Goal: Find specific page/section: Find specific page/section

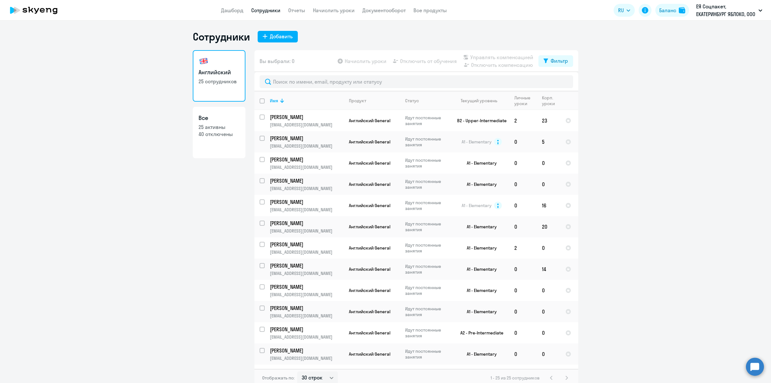
select select "30"
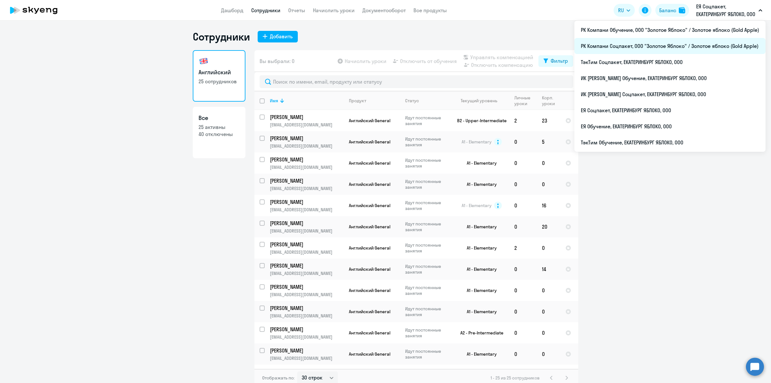
click at [684, 40] on li "РК Компани Соцпакет, ООО "Золотое Яблоко" / Золотое яблоко (Gold Apple)" at bounding box center [669, 46] width 191 height 16
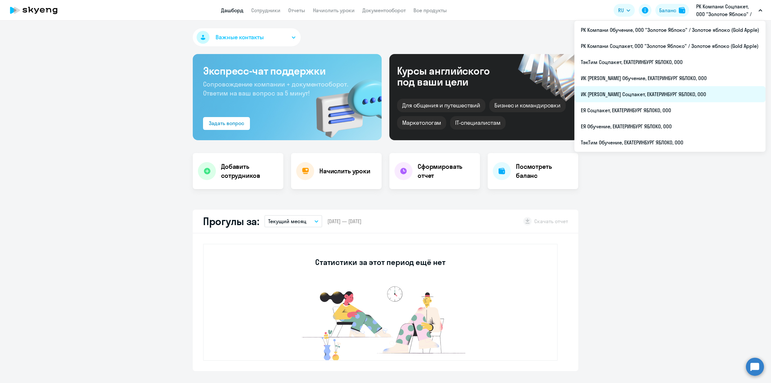
click at [693, 89] on li "ИК [PERSON_NAME] Соцпакет, ЕКАТЕРИНБУРГ ЯБЛОКО, ООО" at bounding box center [669, 94] width 191 height 16
select select "30"
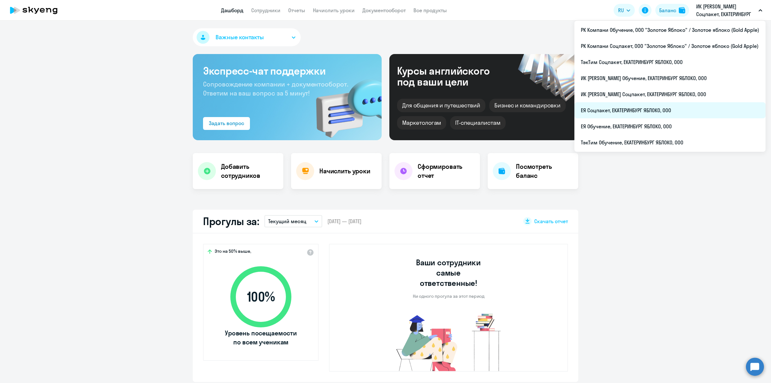
click at [686, 108] on li "ЕЯ Соцпакет, ЕКАТЕРИНБУРГ ЯБЛОКО, ООО" at bounding box center [669, 110] width 191 height 16
select select "30"
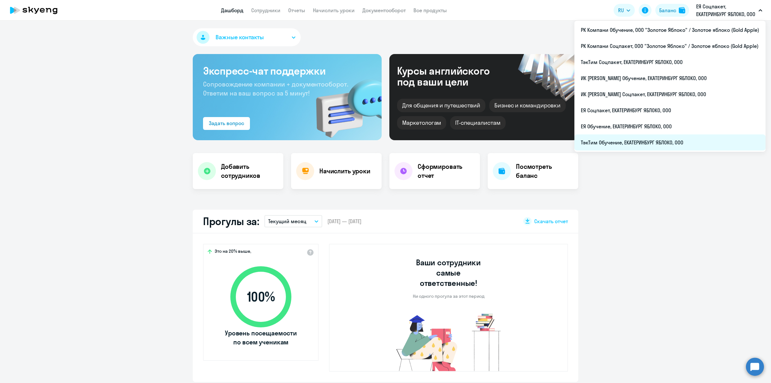
click at [672, 142] on li "ТэкТим Обучение, ЕКАТЕРИНБУРГ ЯБЛОКО, ООО" at bounding box center [669, 142] width 191 height 16
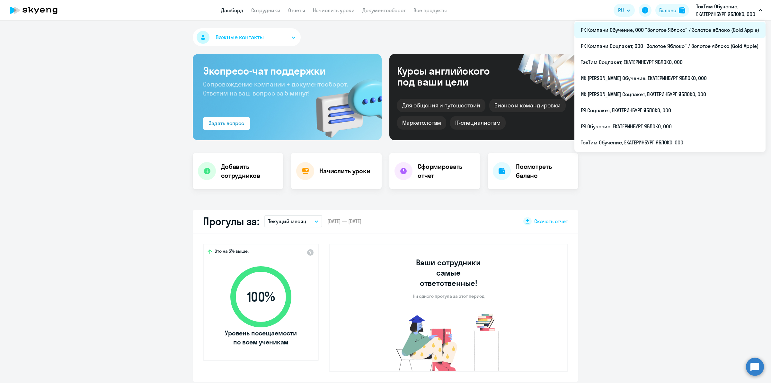
click at [692, 30] on li "РК Компани Обучение, ООО "Золотое Яблоко" / Золотое яблоко (Gold Apple)" at bounding box center [669, 30] width 191 height 16
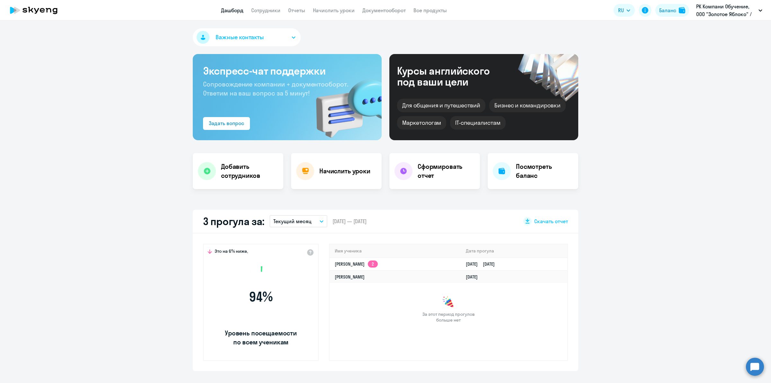
click at [249, 10] on nav "Дашборд Сотрудники Отчеты Начислить уроки Документооборот Все продукты" at bounding box center [334, 10] width 226 height 8
click at [262, 10] on link "Сотрудники" at bounding box center [265, 10] width 29 height 6
select select "30"
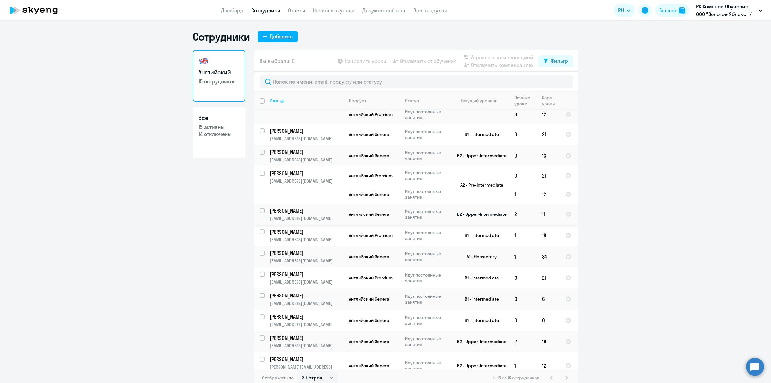
scroll to position [4, 0]
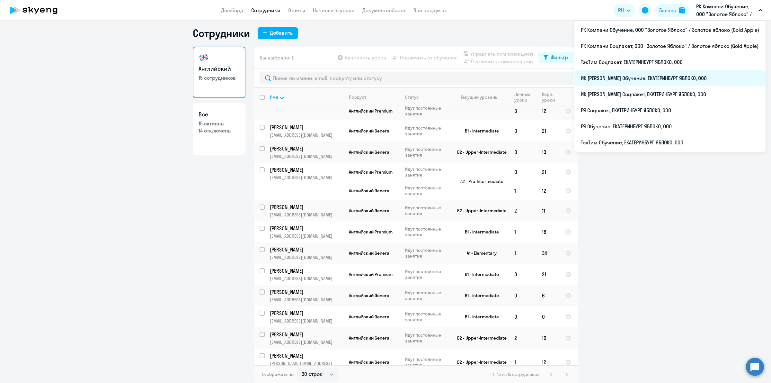
click at [681, 78] on li "ИК [PERSON_NAME] Обучение, ЕКАТЕРИНБУРГ ЯБЛОКО, ООО" at bounding box center [669, 78] width 191 height 16
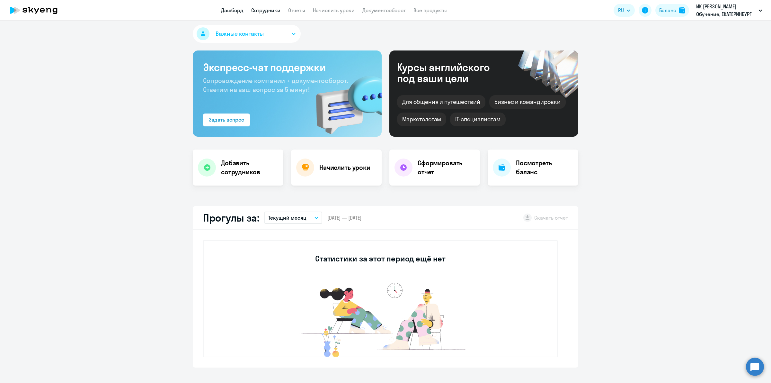
click at [264, 11] on link "Сотрудники" at bounding box center [265, 10] width 29 height 6
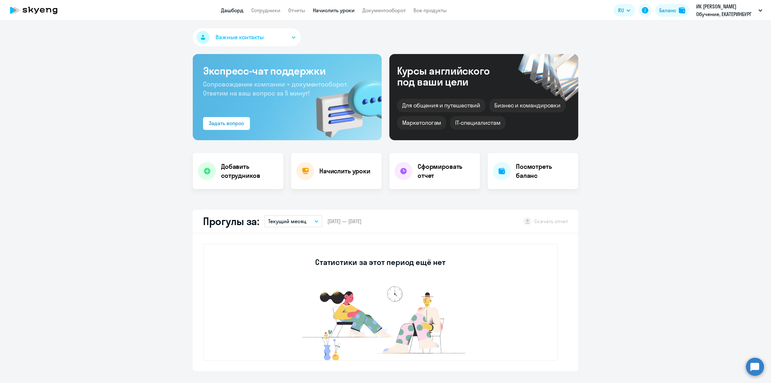
select select "30"
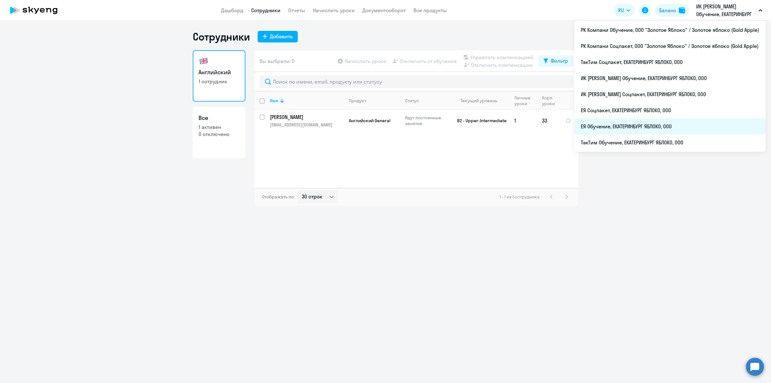
click at [681, 123] on li "ЕЯ Обучение, ЕКАТЕРИНБУРГ ЯБЛОКО, ООО" at bounding box center [669, 126] width 191 height 16
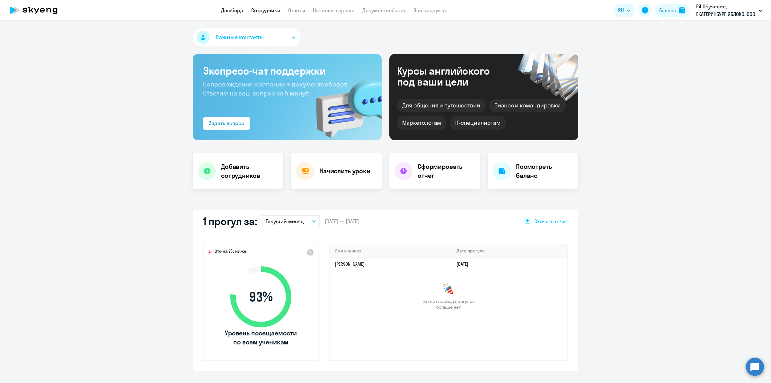
click at [273, 10] on link "Сотрудники" at bounding box center [265, 10] width 29 height 6
select select "30"
